Goal: Transaction & Acquisition: Download file/media

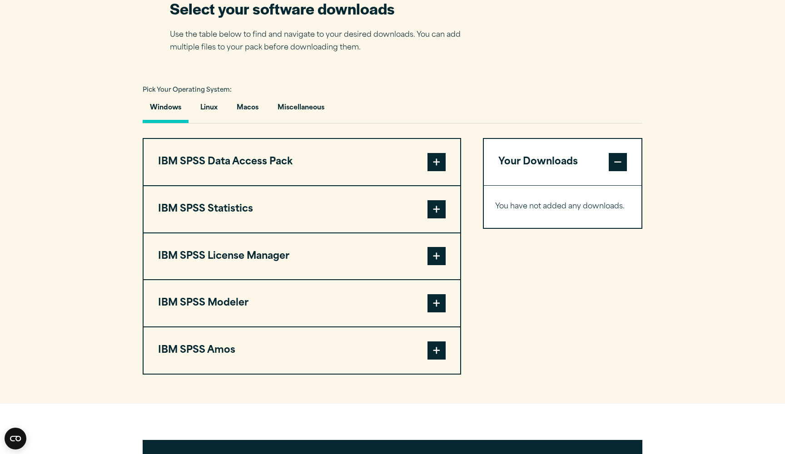
click at [245, 124] on div "Windows Linux Macos Miscellaneous" at bounding box center [393, 110] width 500 height 26
click at [246, 115] on button "Macos" at bounding box center [247, 110] width 36 height 26
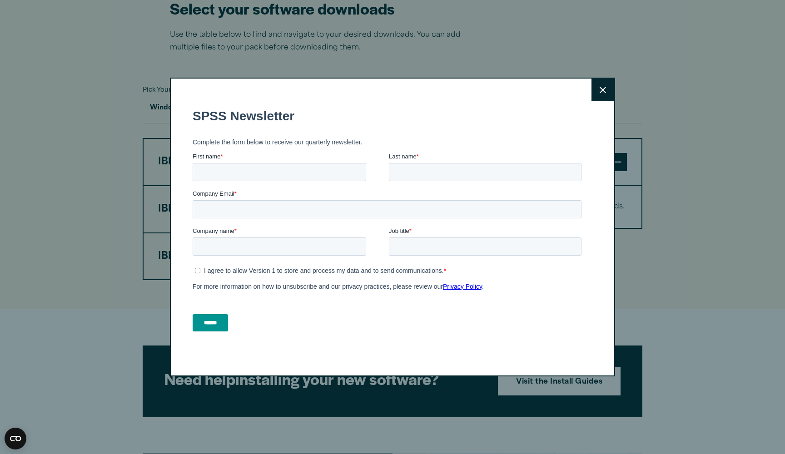
click at [604, 84] on button "Close" at bounding box center [602, 90] width 23 height 23
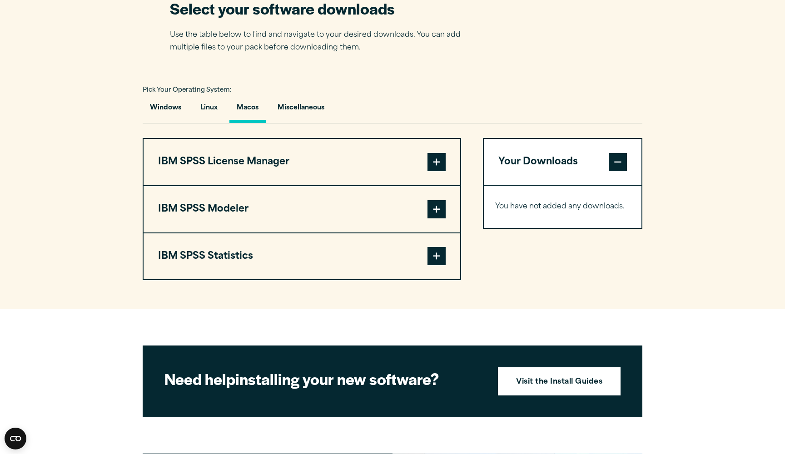
click at [620, 1] on div "Close" at bounding box center [392, 227] width 785 height 454
click at [437, 249] on span at bounding box center [436, 256] width 18 height 18
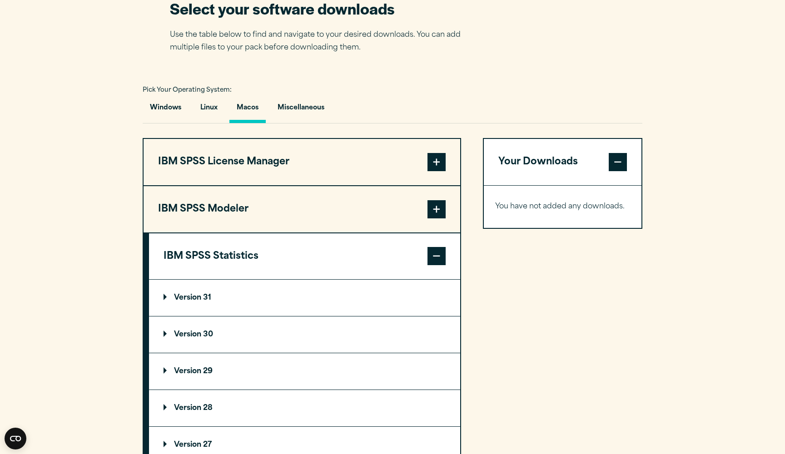
click at [285, 307] on summary "Version 31" at bounding box center [304, 298] width 311 height 36
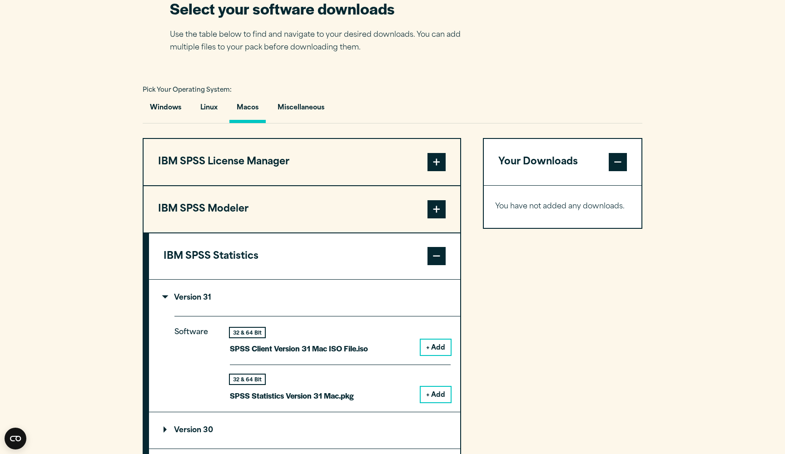
click at [432, 394] on button "+ Add" at bounding box center [436, 394] width 30 height 15
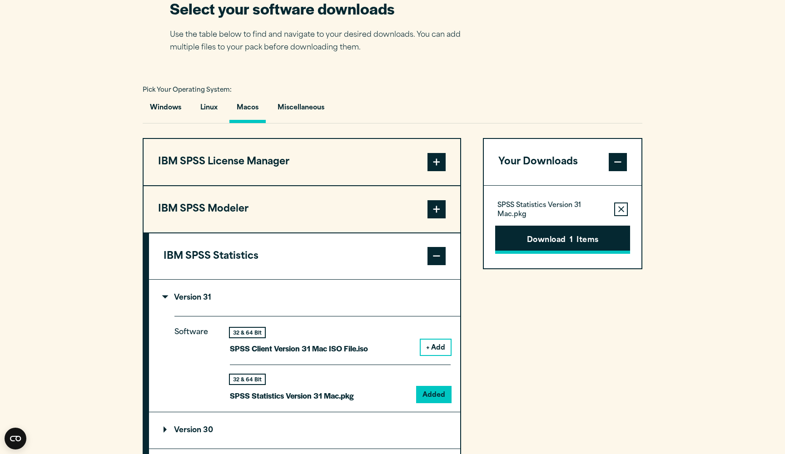
click at [551, 232] on button "Download 1 Items" at bounding box center [562, 240] width 135 height 28
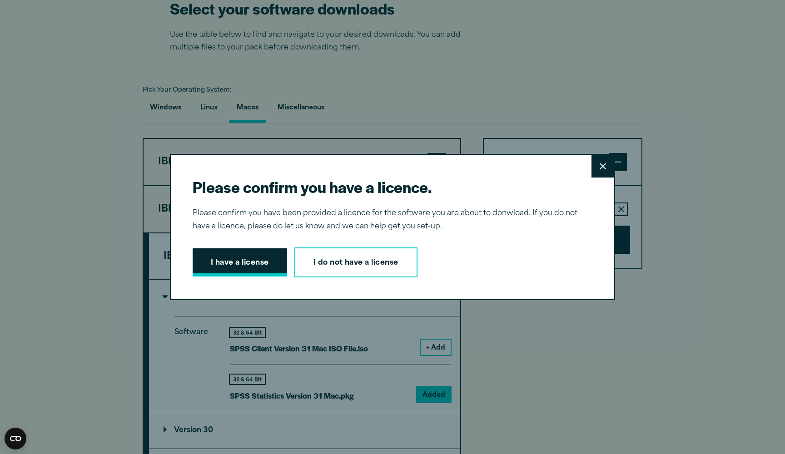
click at [277, 269] on button "I have a license" at bounding box center [240, 262] width 94 height 28
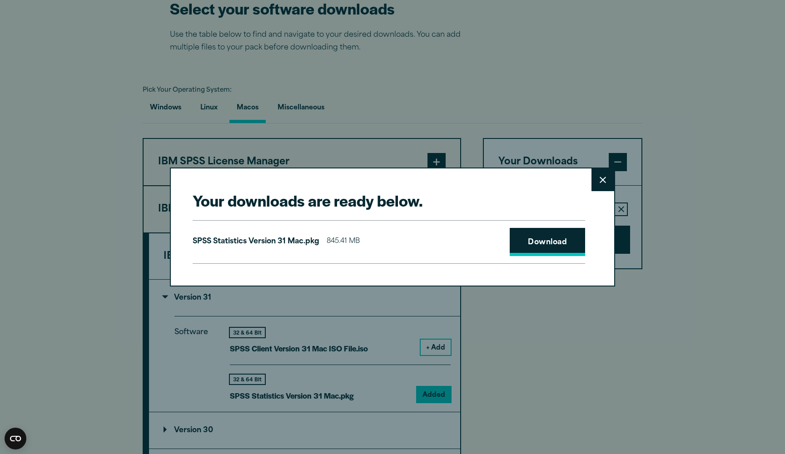
click at [539, 247] on link "Download" at bounding box center [547, 242] width 75 height 28
click at [661, 3] on div "Your downloads are ready below. Close SPSS Statistics Version 31 Mac.pkg 845.41…" at bounding box center [392, 227] width 785 height 454
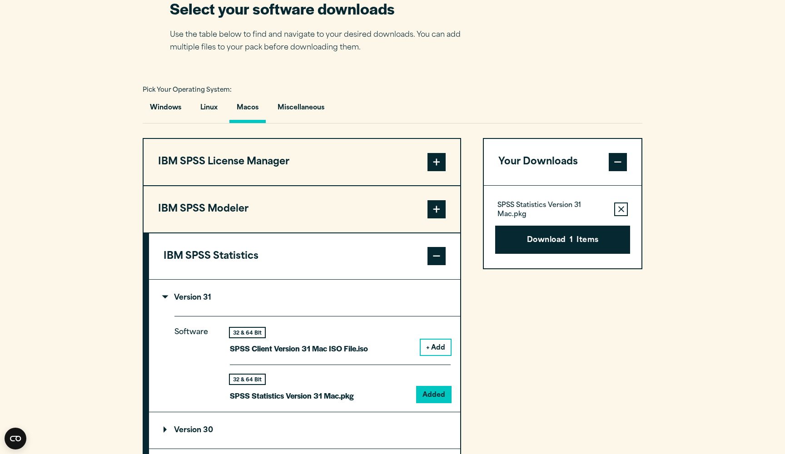
click at [559, 34] on div "Select your software downloads Use the table below to find and navigate to your…" at bounding box center [392, 26] width 445 height 56
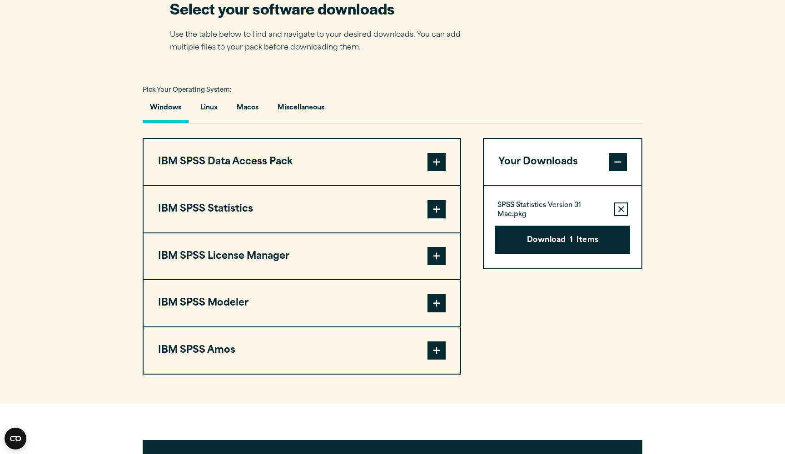
click at [489, 29] on div "Select your software downloads Use the table below to find and navigate to your…" at bounding box center [392, 26] width 445 height 56
